Goal: Task Accomplishment & Management: Complete application form

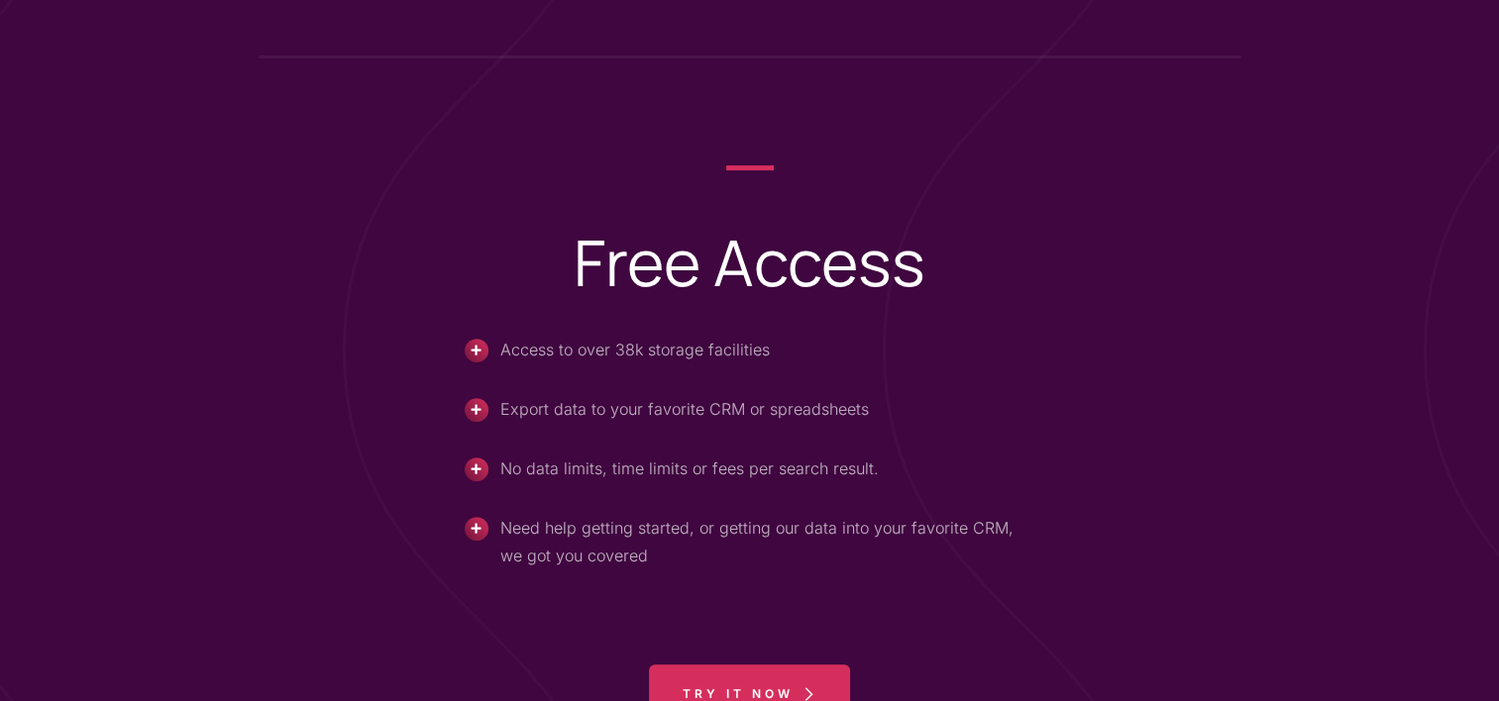
scroll to position [921, 0]
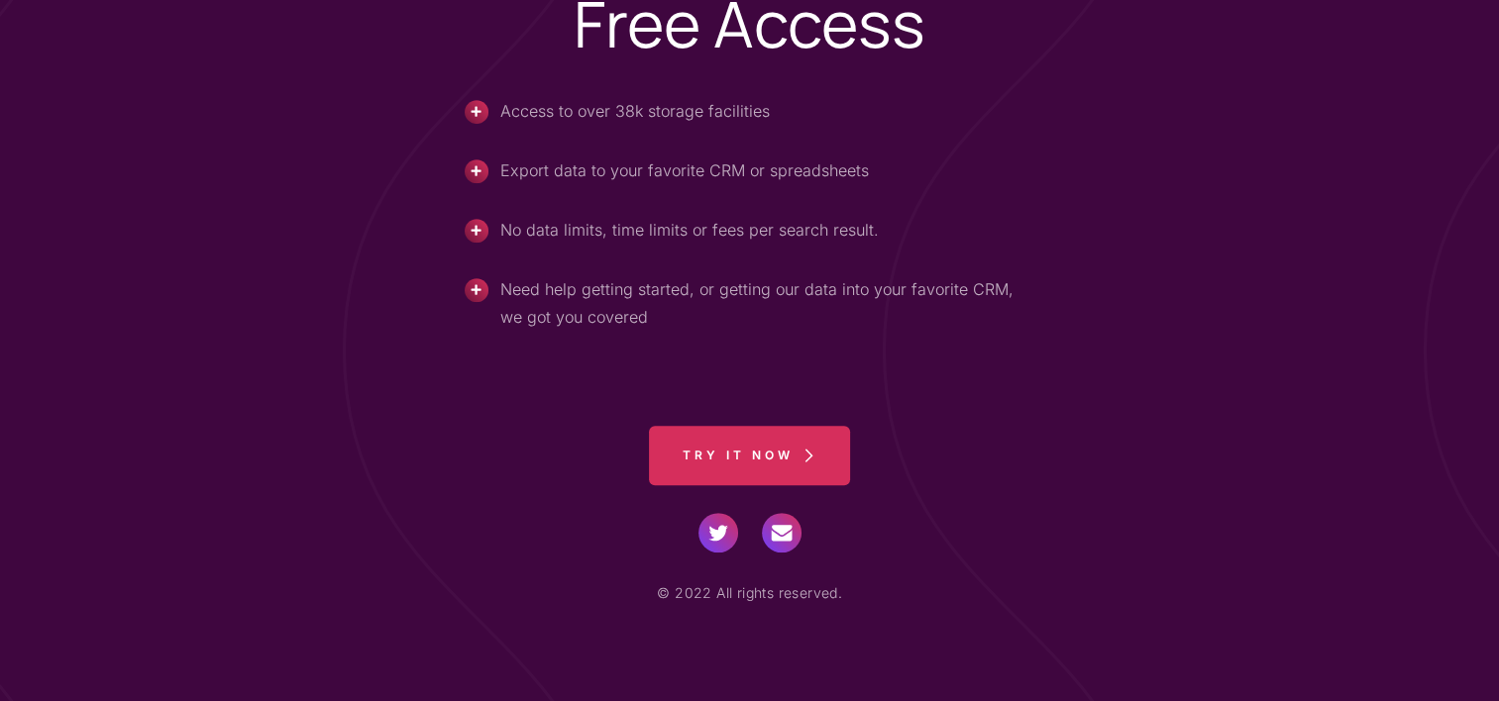
click at [763, 452] on span "Try it now" at bounding box center [737, 455] width 111 height 59
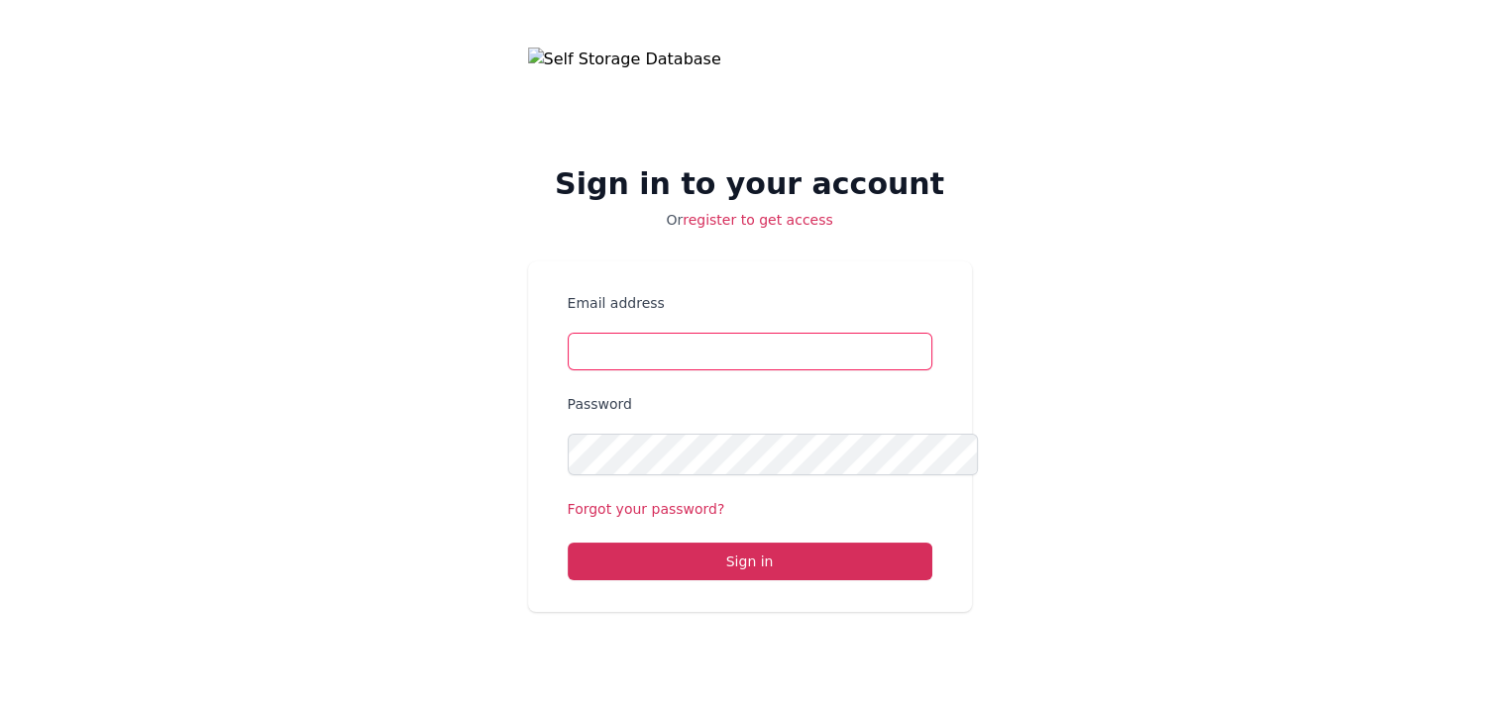
click at [719, 370] on input "Email address" at bounding box center [750, 352] width 365 height 38
type input "tjewell@yahoo.com"
click at [769, 212] on link "register to get access" at bounding box center [757, 220] width 151 height 16
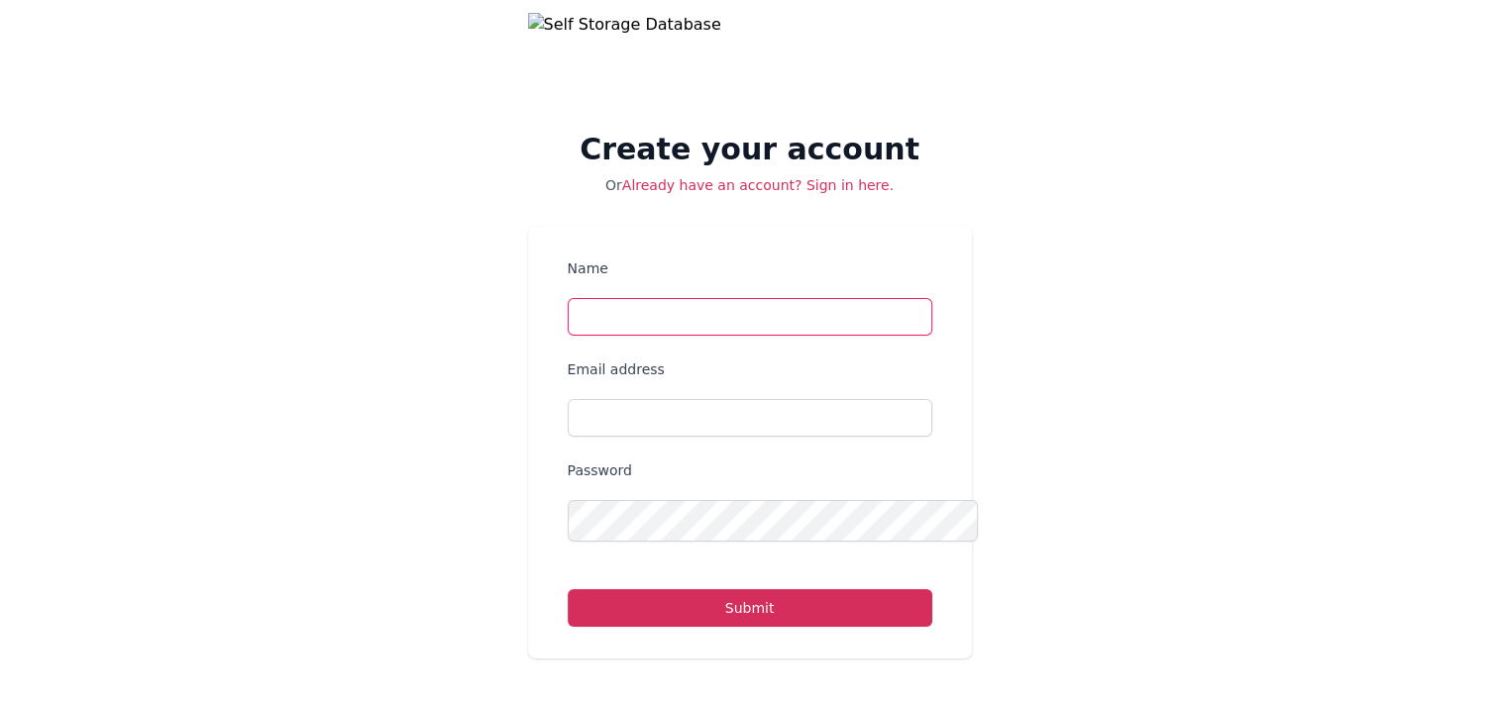
click at [702, 336] on input "Name" at bounding box center [750, 317] width 365 height 38
type input "Terry Lynn Jewell"
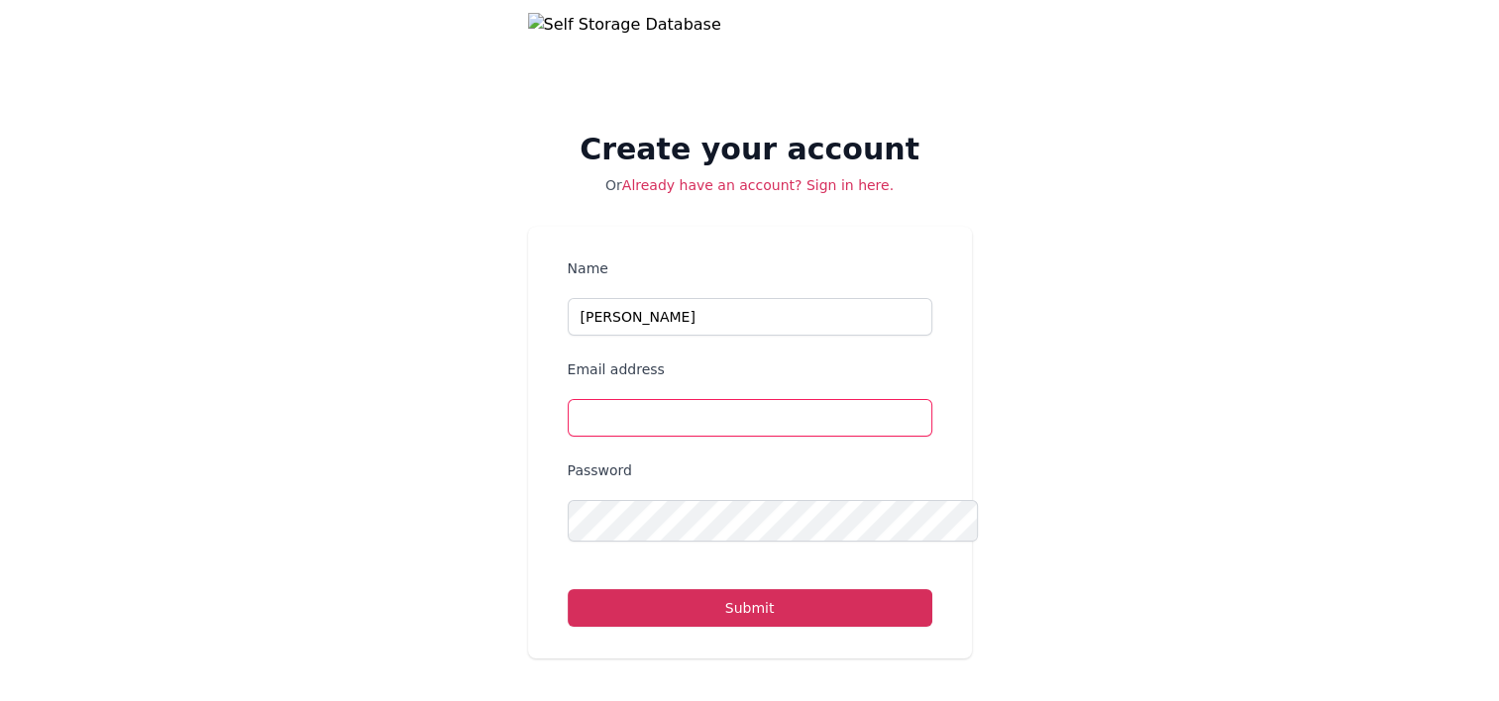
type input "tjewell@yahoo.com"
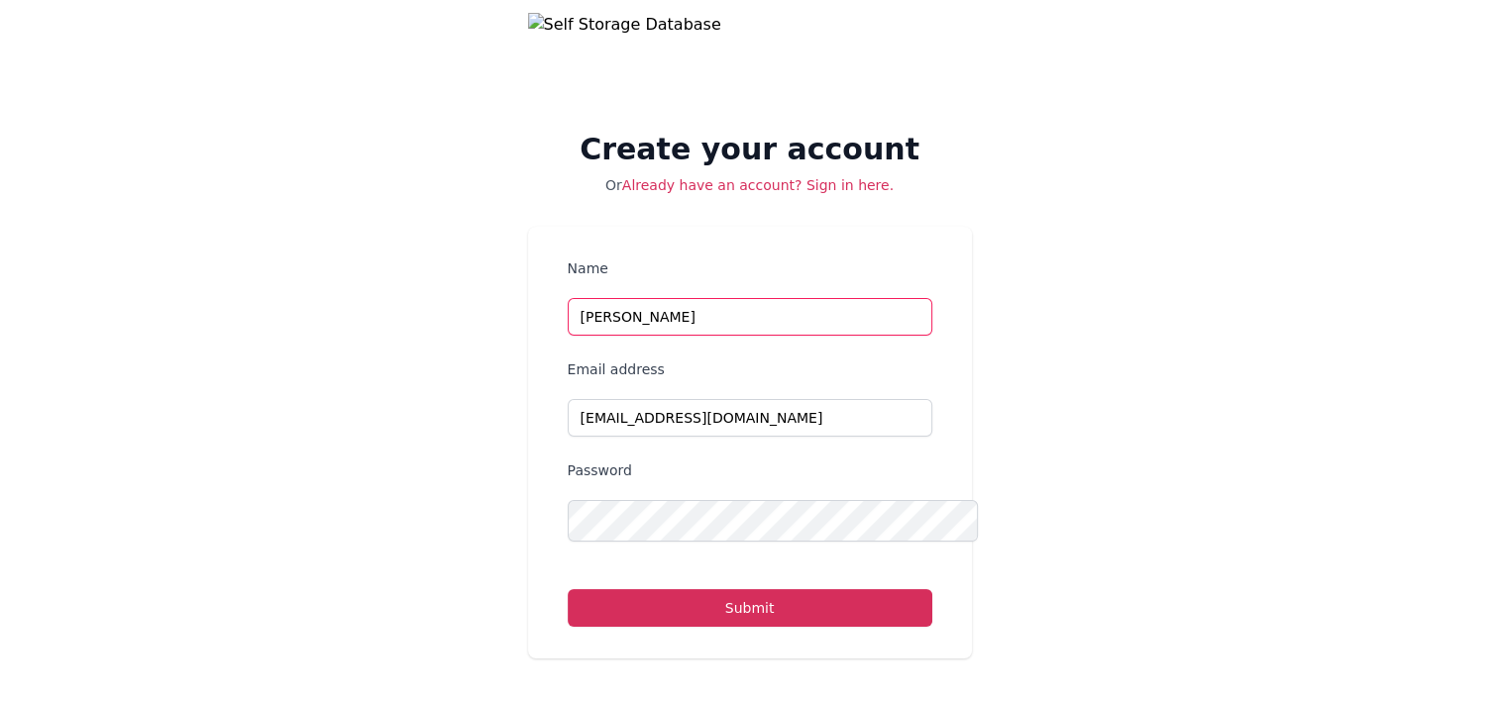
click at [634, 336] on input "Terry Lynn Jewell" at bounding box center [750, 317] width 365 height 38
type input "Terry Jewell"
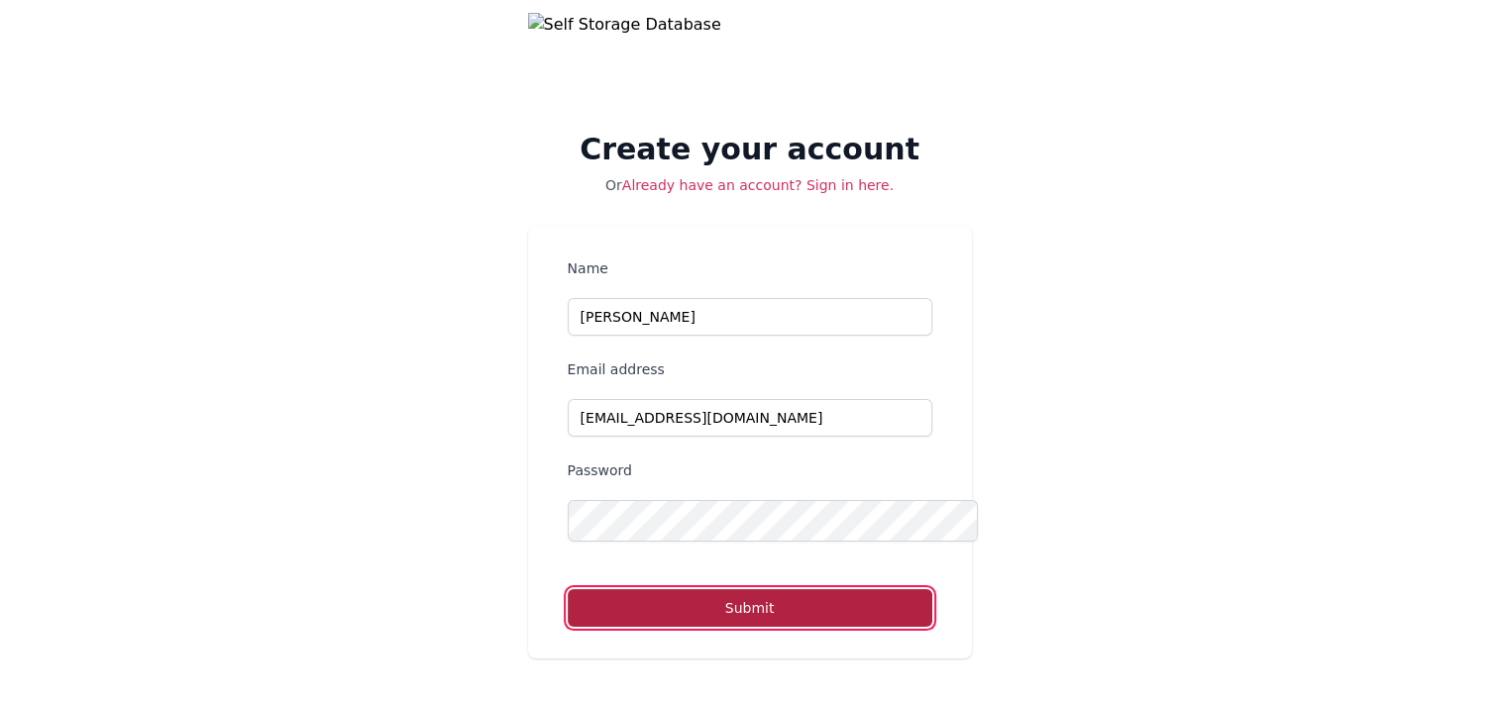
click at [769, 627] on button "Submit" at bounding box center [750, 608] width 365 height 38
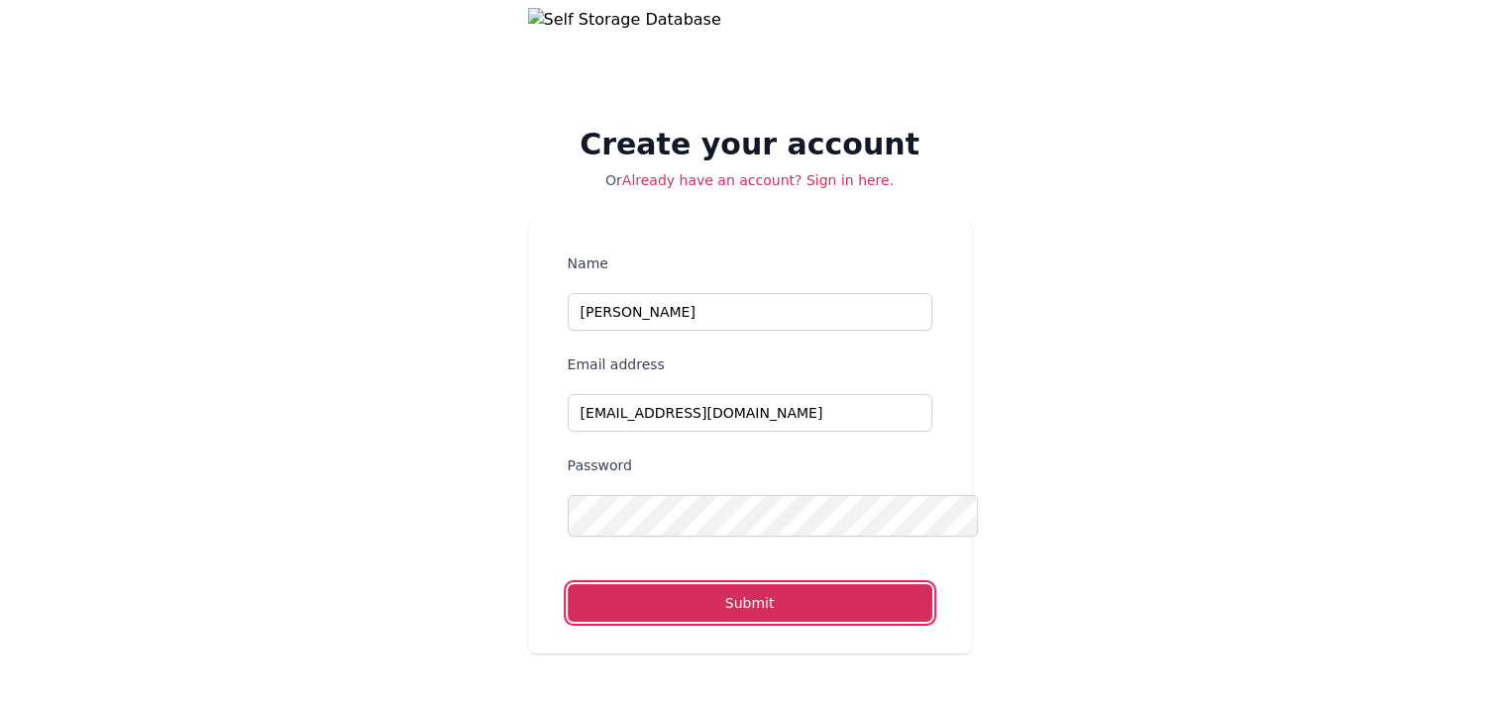
scroll to position [125, 0]
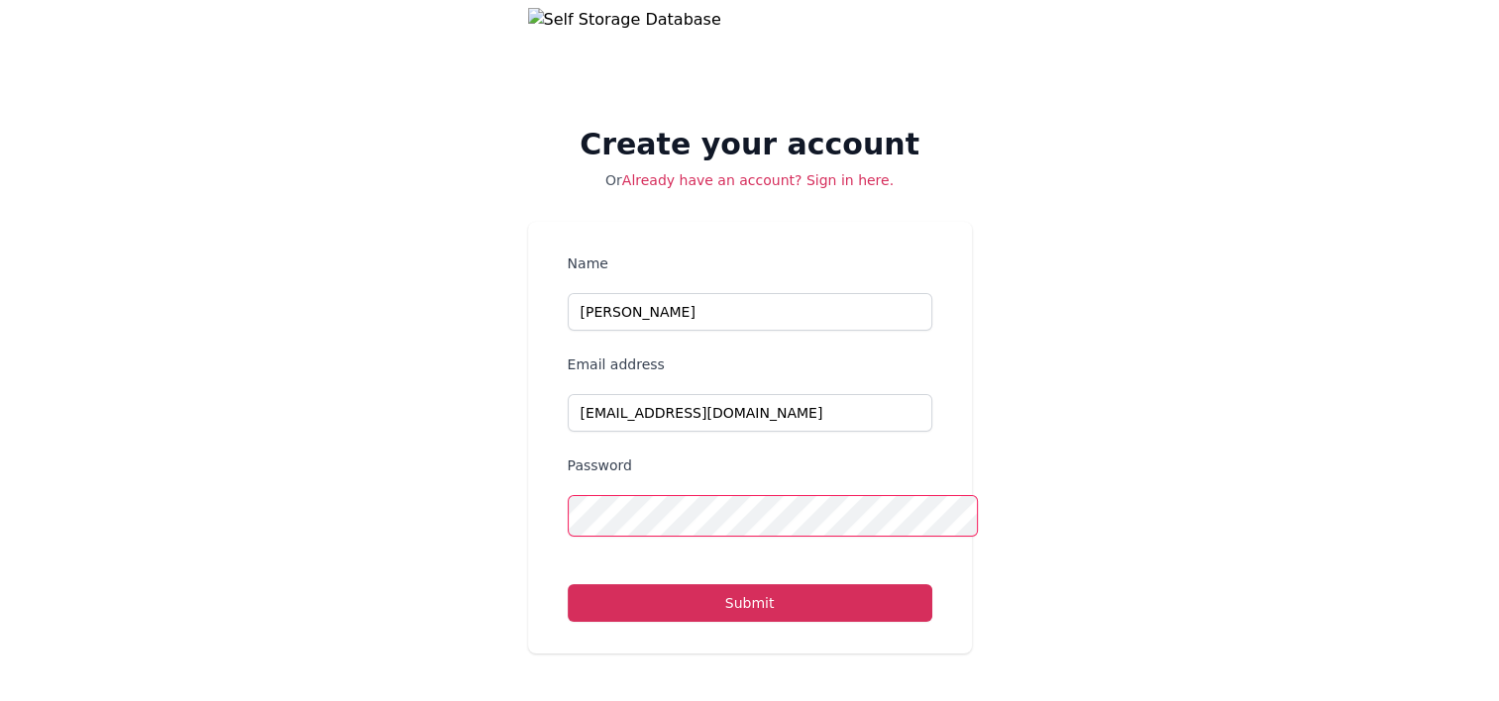
click at [537, 501] on div "Name Terry Jewell Email address tjewell@yahoo.com Password Submit" at bounding box center [750, 438] width 444 height 432
click at [568, 584] on button "Submit" at bounding box center [750, 603] width 365 height 38
click at [528, 504] on div "Name Terry Jewell Email address tjewell@yahoo.com Password Submit" at bounding box center [750, 438] width 444 height 432
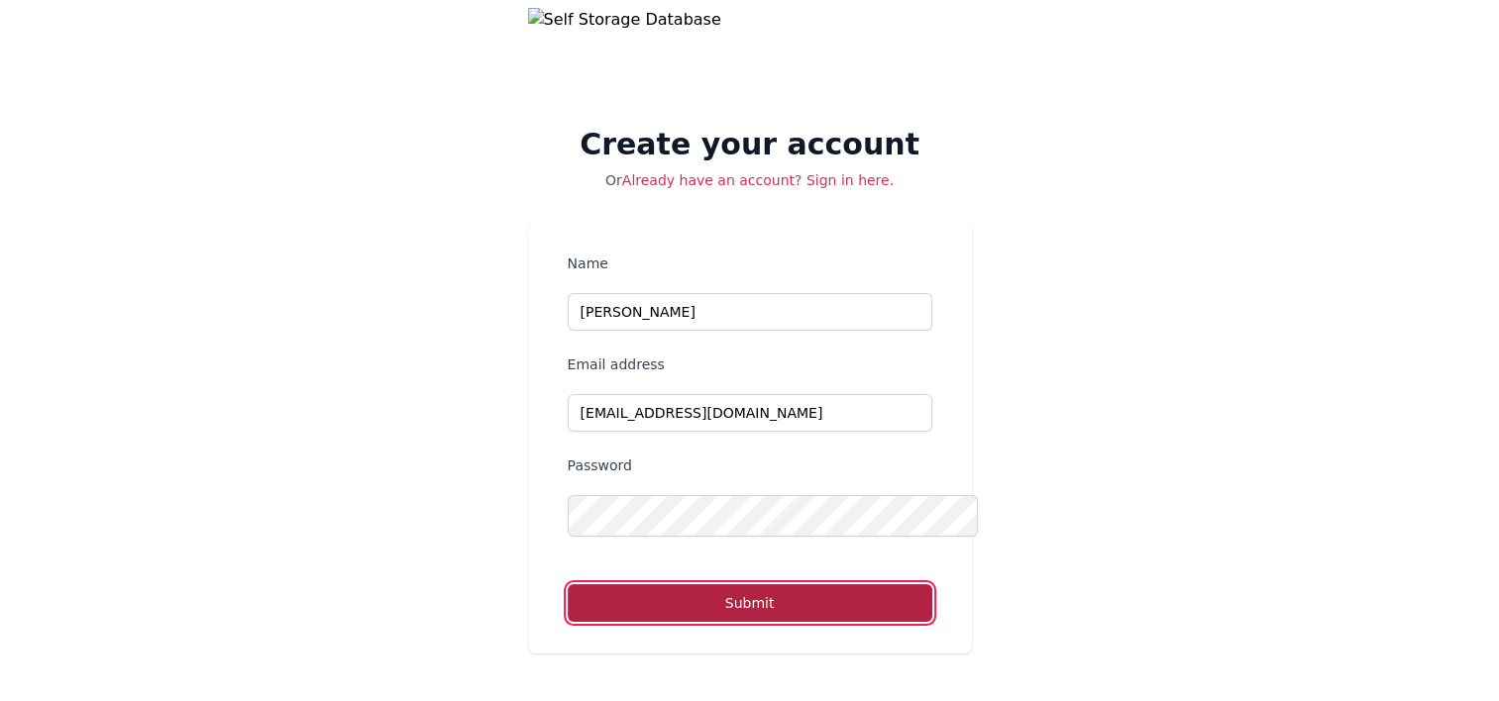
click at [654, 584] on button "Submit" at bounding box center [750, 603] width 365 height 38
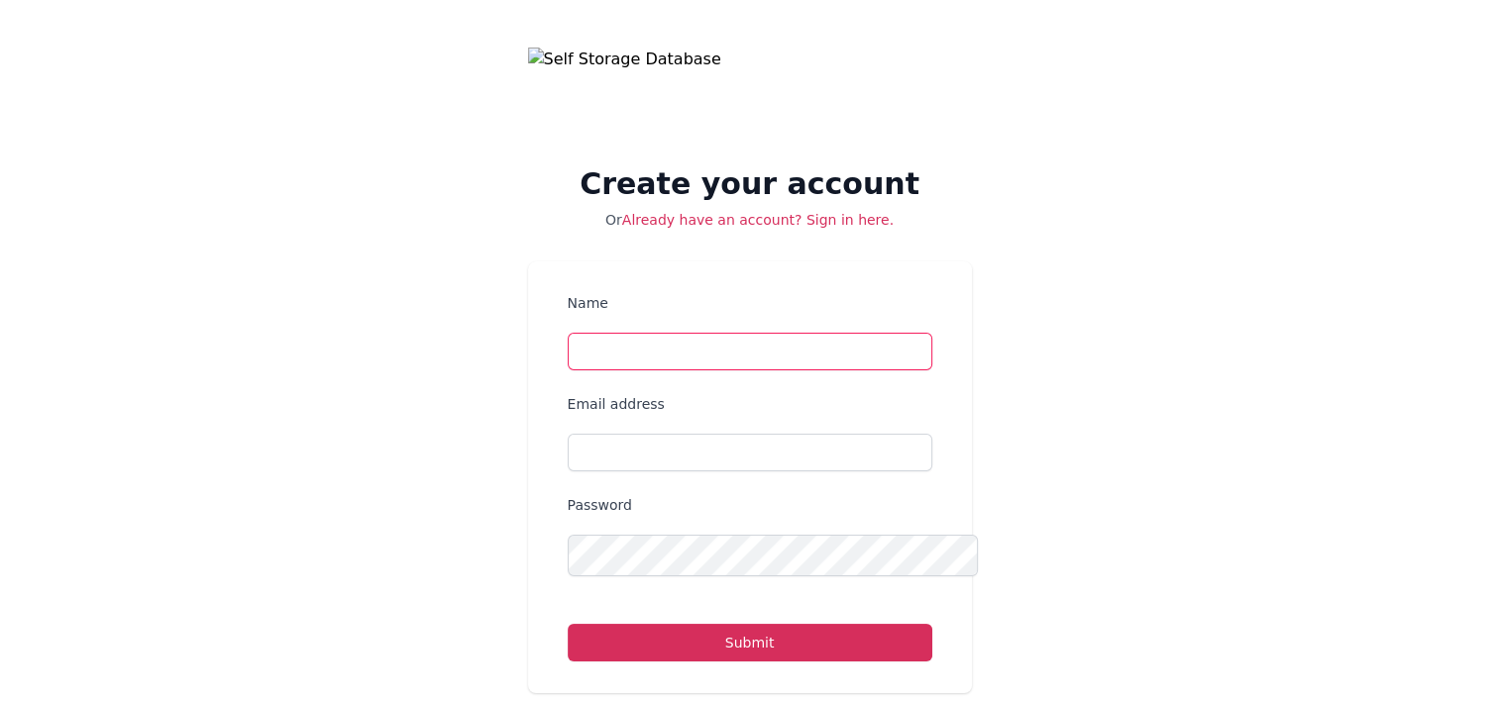
click at [574, 370] on input "Name" at bounding box center [750, 352] width 365 height 38
type input "[PERSON_NAME]"
type input "[EMAIL_ADDRESS][DOMAIN_NAME]"
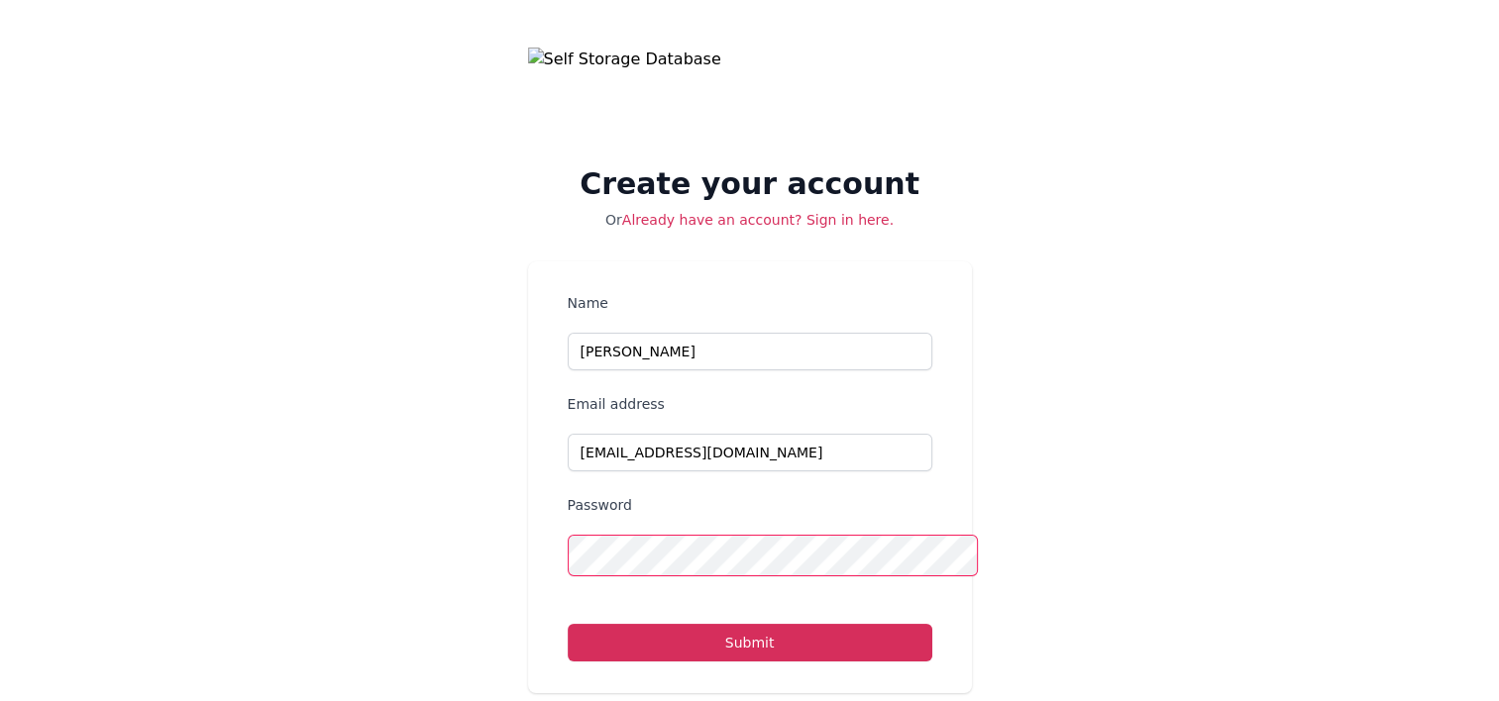
click at [568, 624] on button "Submit" at bounding box center [750, 643] width 365 height 38
